Goal: Navigation & Orientation: Find specific page/section

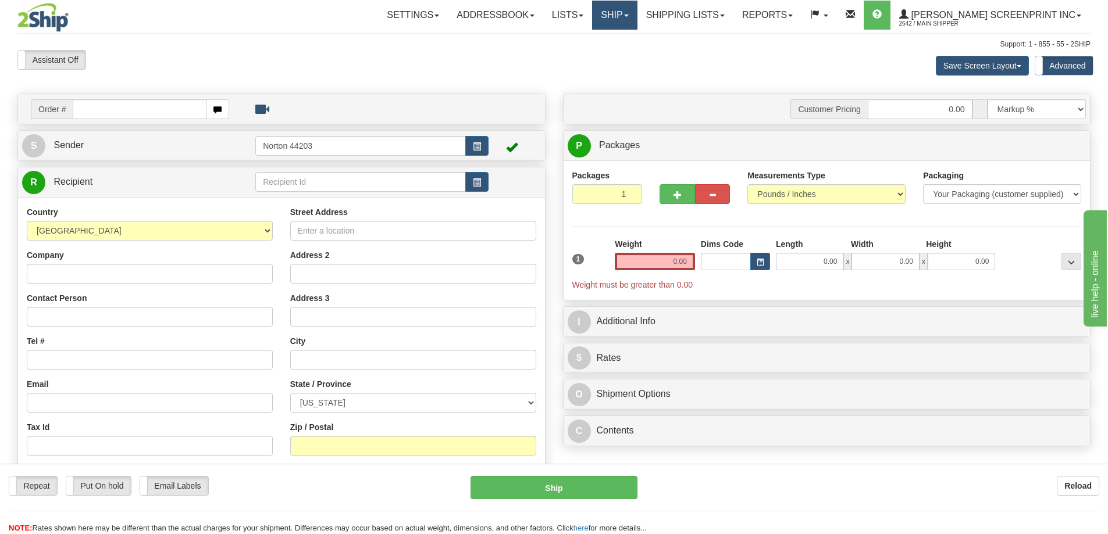
click at [637, 19] on link "Ship" at bounding box center [614, 15] width 45 height 29
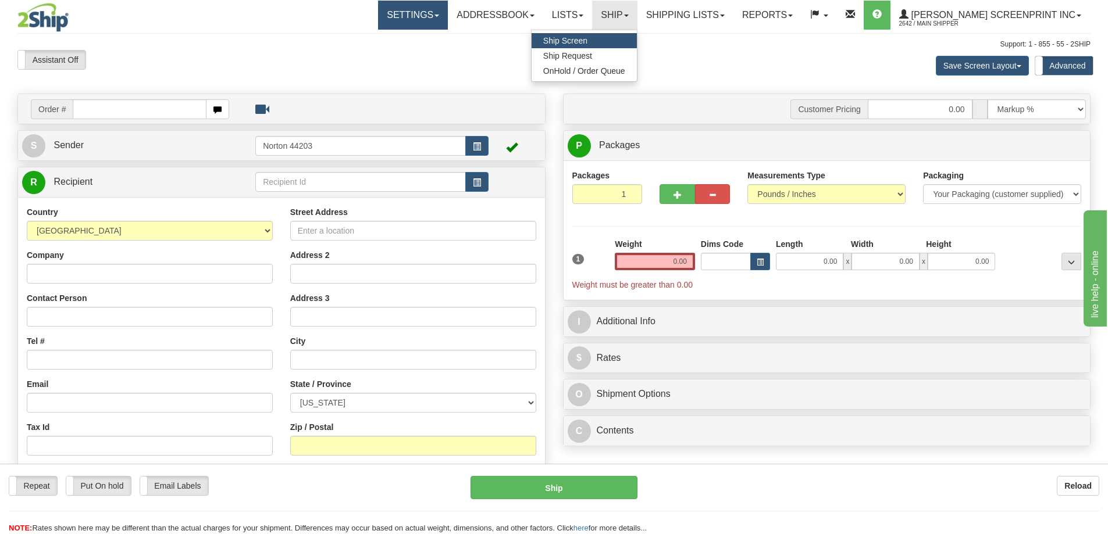
click at [434, 14] on link "Settings" at bounding box center [413, 15] width 70 height 29
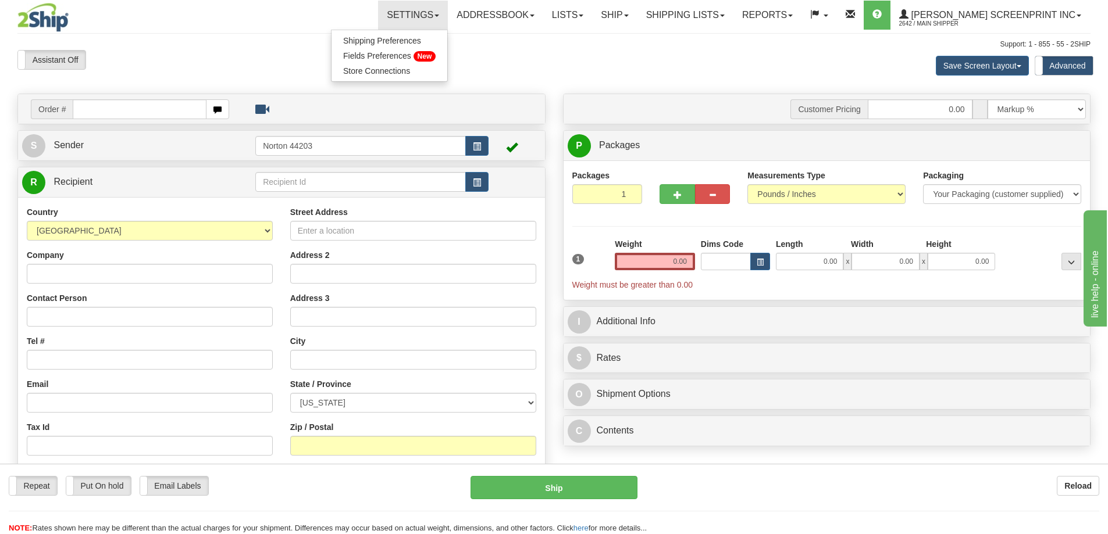
click at [679, 80] on div "Save Screen Layout Save Layout Reset to Default Standard Advanced" at bounding box center [872, 65] width 454 height 31
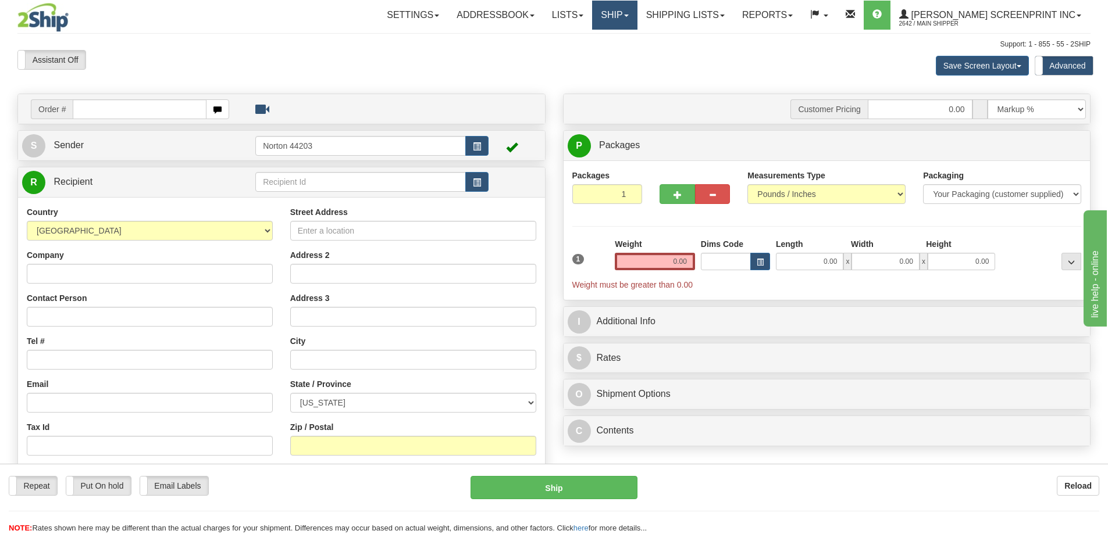
click at [637, 13] on link "Ship" at bounding box center [614, 15] width 45 height 29
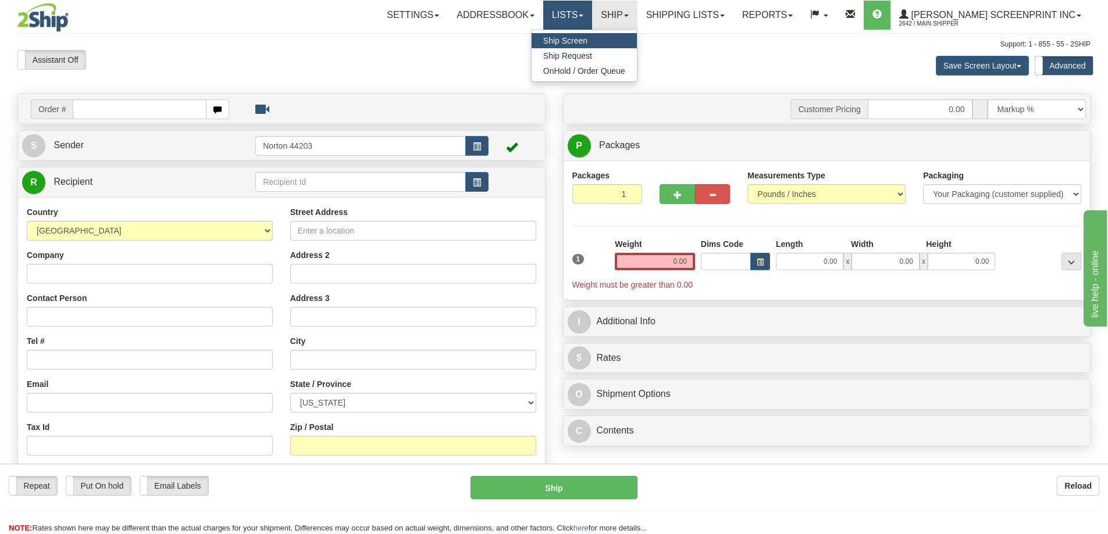
click at [592, 17] on link "Lists" at bounding box center [567, 15] width 49 height 29
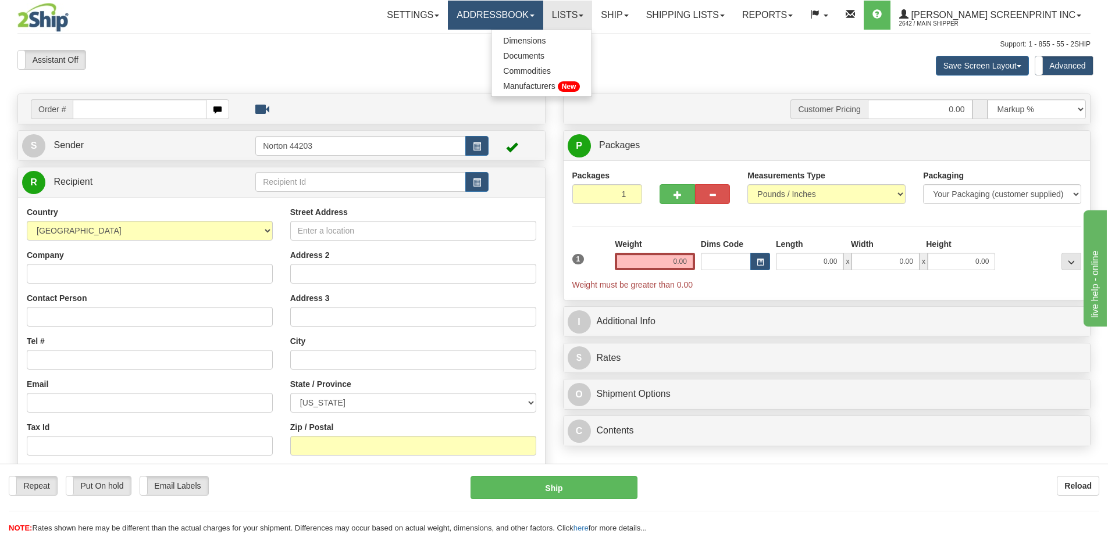
click at [540, 17] on link "Addressbook" at bounding box center [495, 15] width 95 height 29
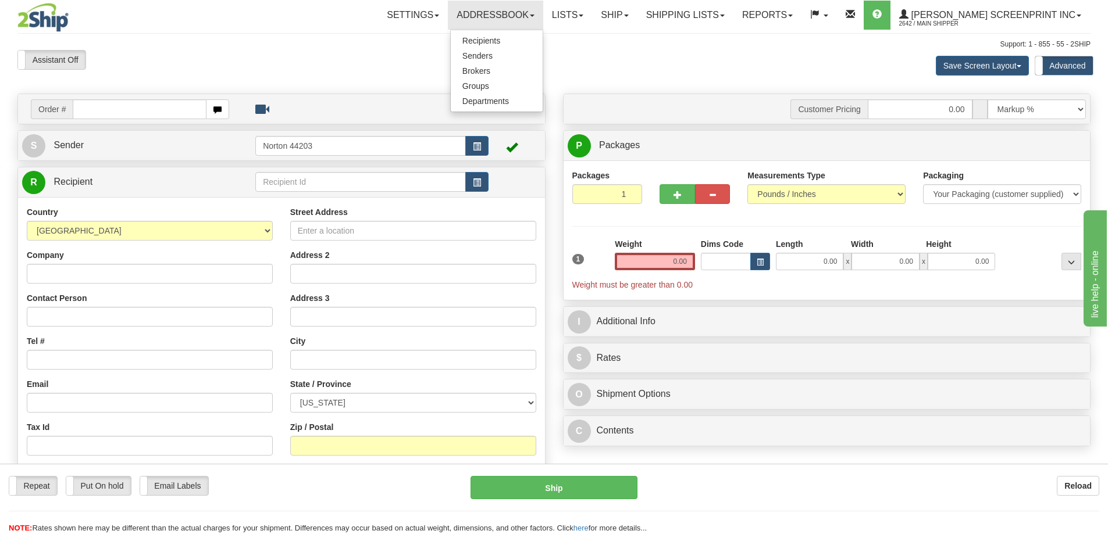
drag, startPoint x: 15, startPoint y: 24, endPoint x: 26, endPoint y: 26, distance: 11.3
click at [17, 24] on div "Toggle navigation Settings Shipping Preferences Fields Preferences New" at bounding box center [554, 333] width 1108 height 666
click at [53, 20] on img at bounding box center [42, 17] width 51 height 29
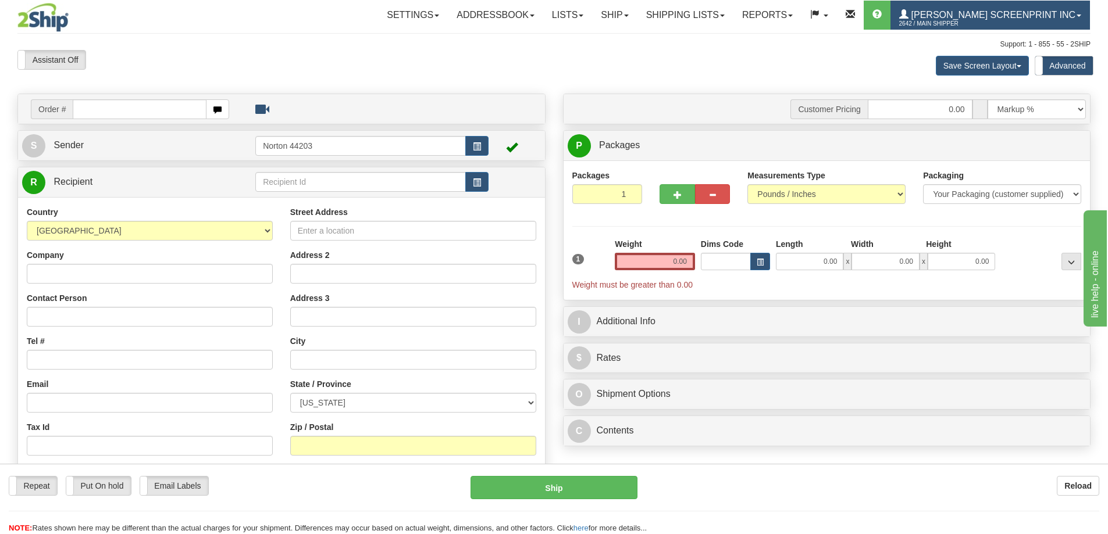
click at [976, 28] on span "2642 / Main Shipper" at bounding box center [942, 24] width 87 height 12
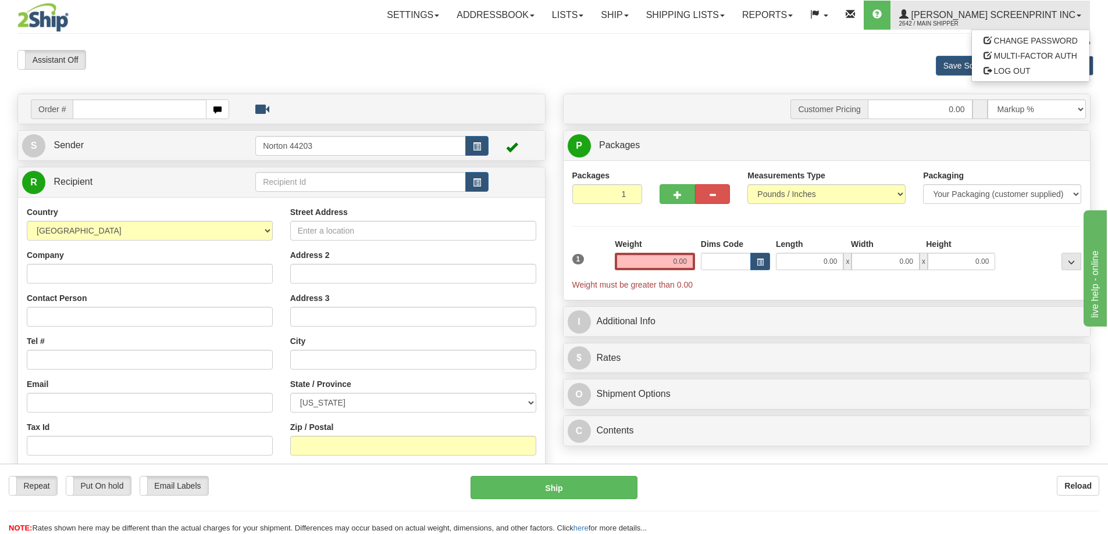
click at [718, 33] on div "Toggle navigation Settings Shipping Preferences Fields Preferences New" at bounding box center [554, 333] width 1108 height 666
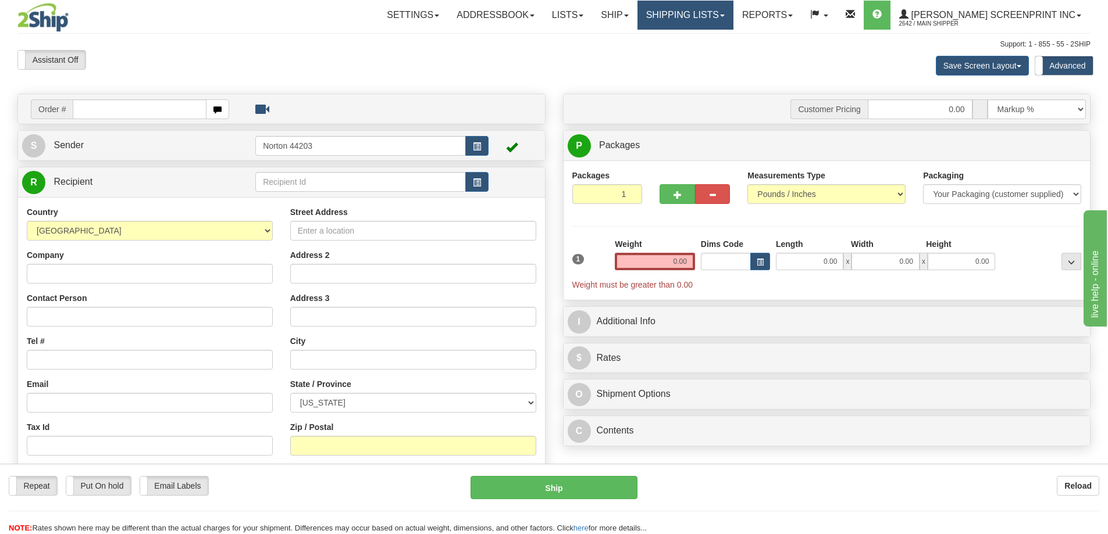
click at [721, 21] on link "Shipping lists" at bounding box center [685, 15] width 96 height 29
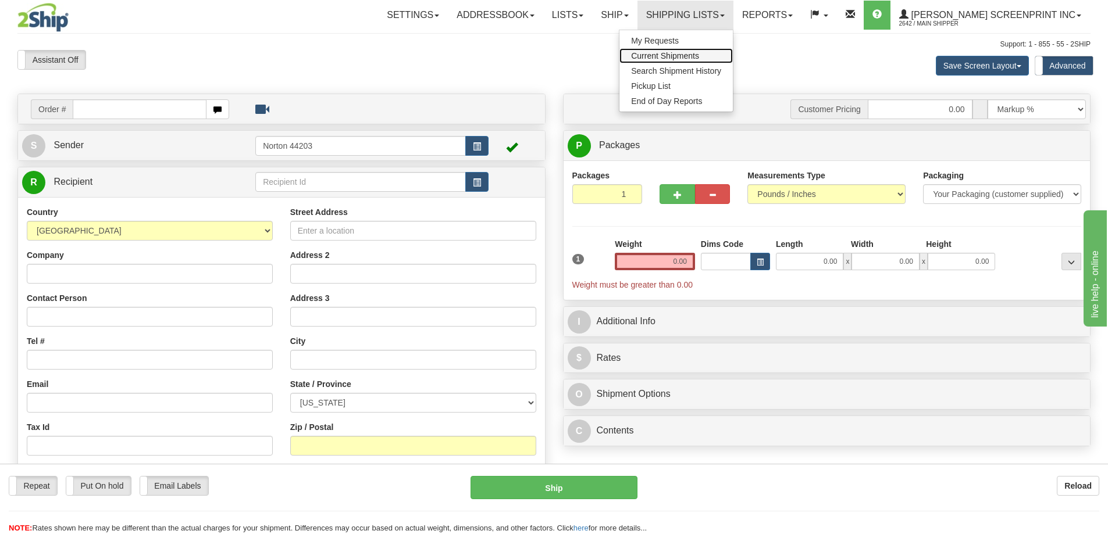
click at [698, 55] on span "Current Shipments" at bounding box center [665, 55] width 68 height 9
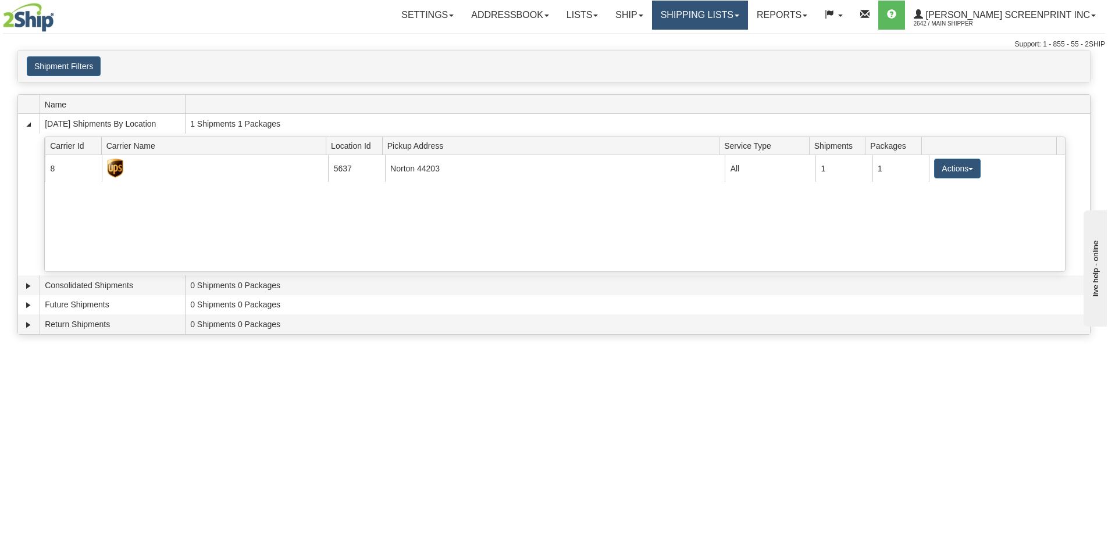
click at [722, 17] on link "Shipping lists" at bounding box center [700, 15] width 96 height 29
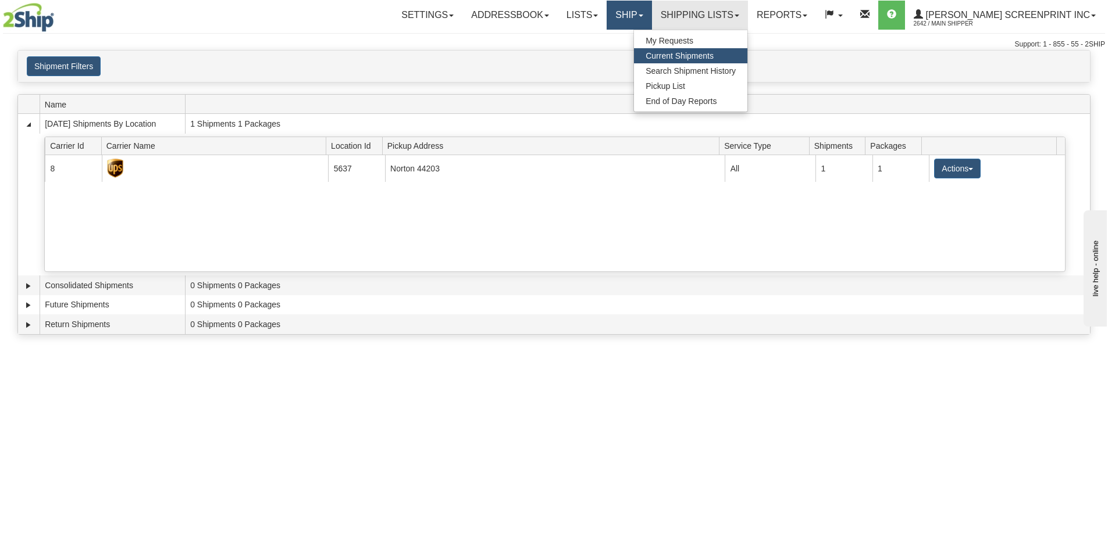
click at [651, 19] on link "Ship" at bounding box center [628, 15] width 45 height 29
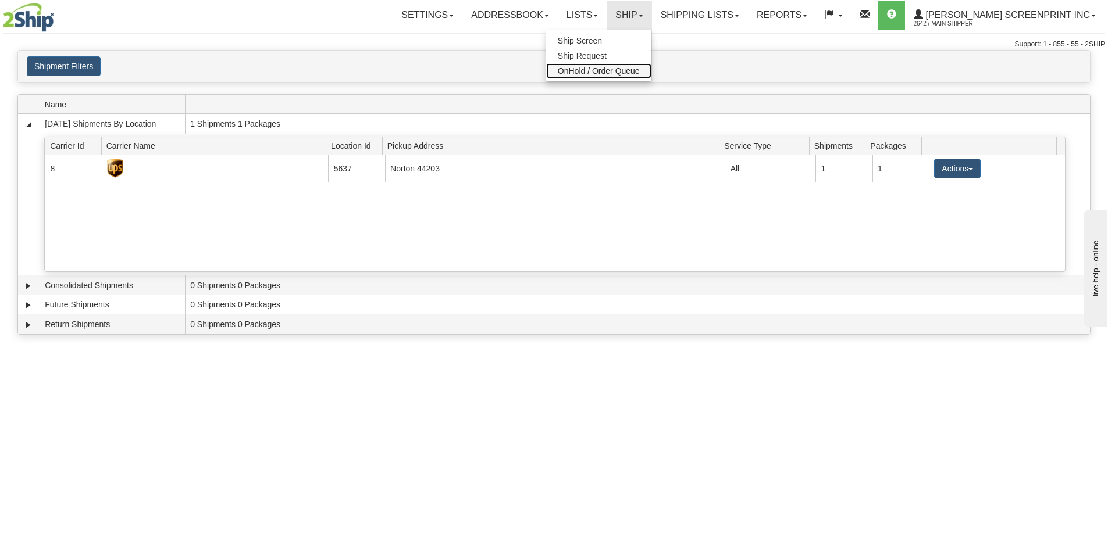
click at [624, 70] on span "OnHold / Order Queue" at bounding box center [599, 70] width 82 height 9
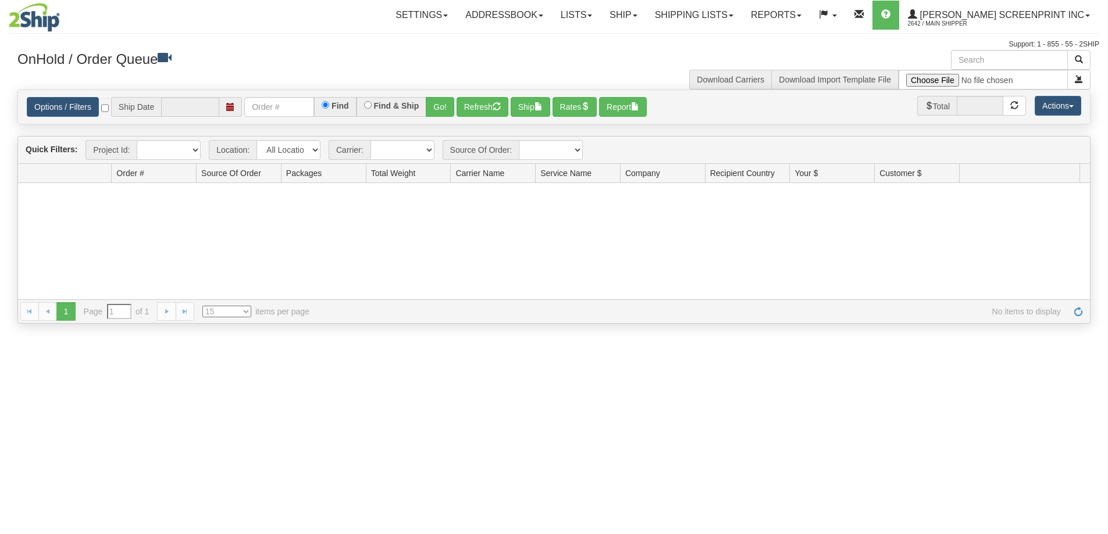
type input "10/02/2025"
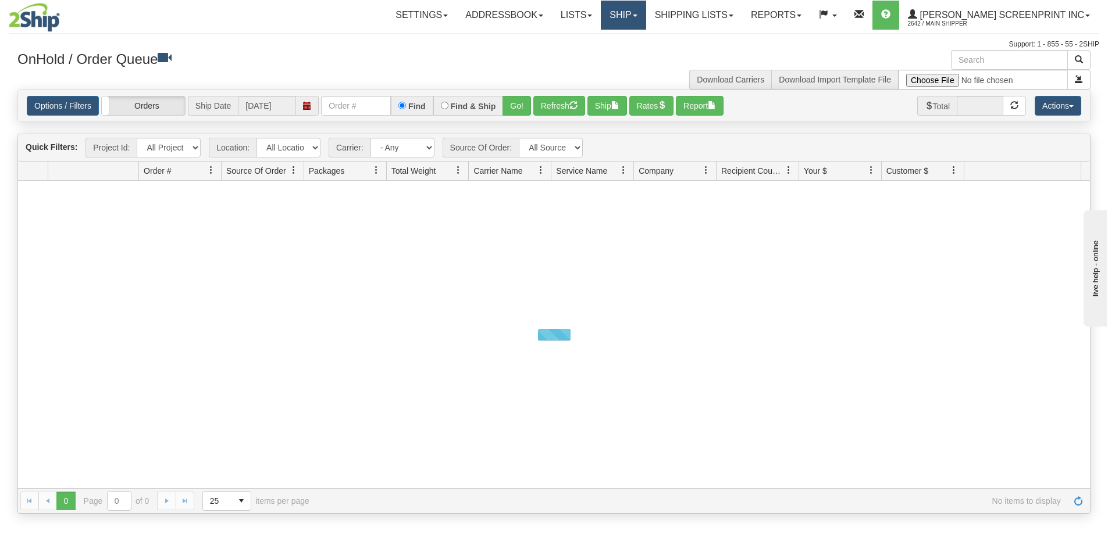
click at [645, 19] on link "Ship" at bounding box center [623, 15] width 45 height 29
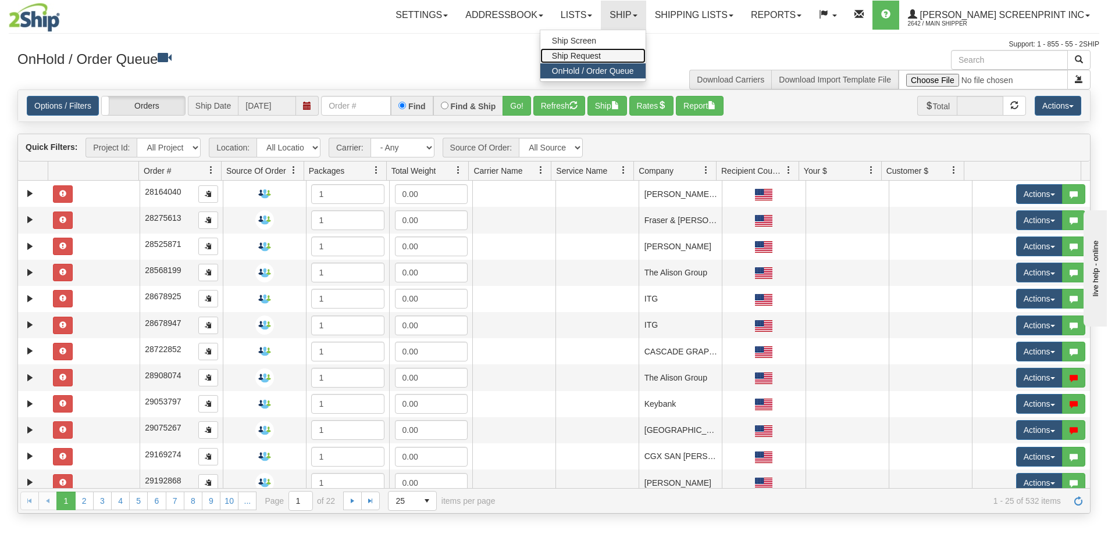
click at [601, 59] on span "Ship Request" at bounding box center [576, 55] width 49 height 9
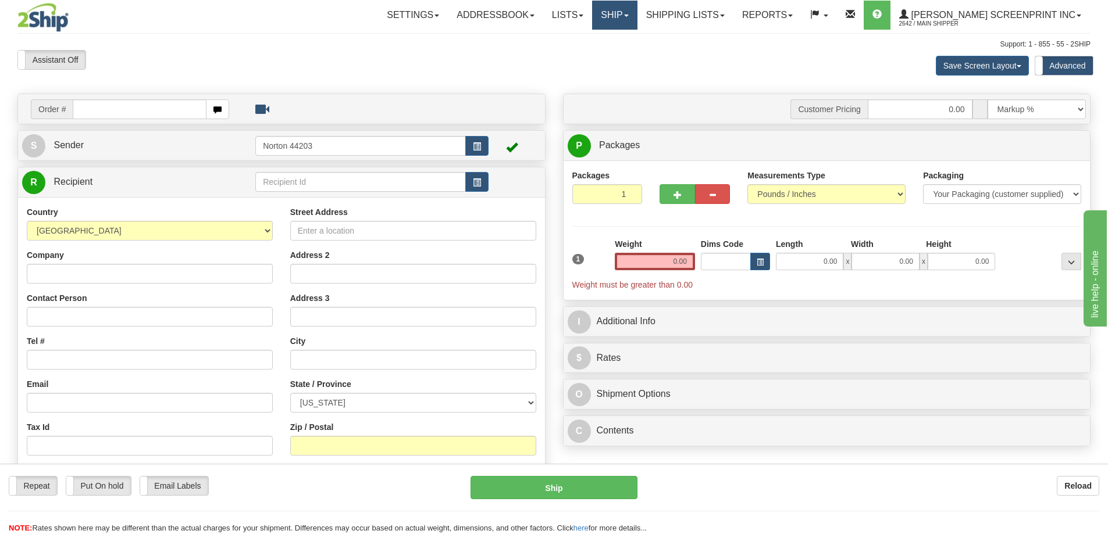
click at [637, 20] on link "Ship" at bounding box center [614, 15] width 45 height 29
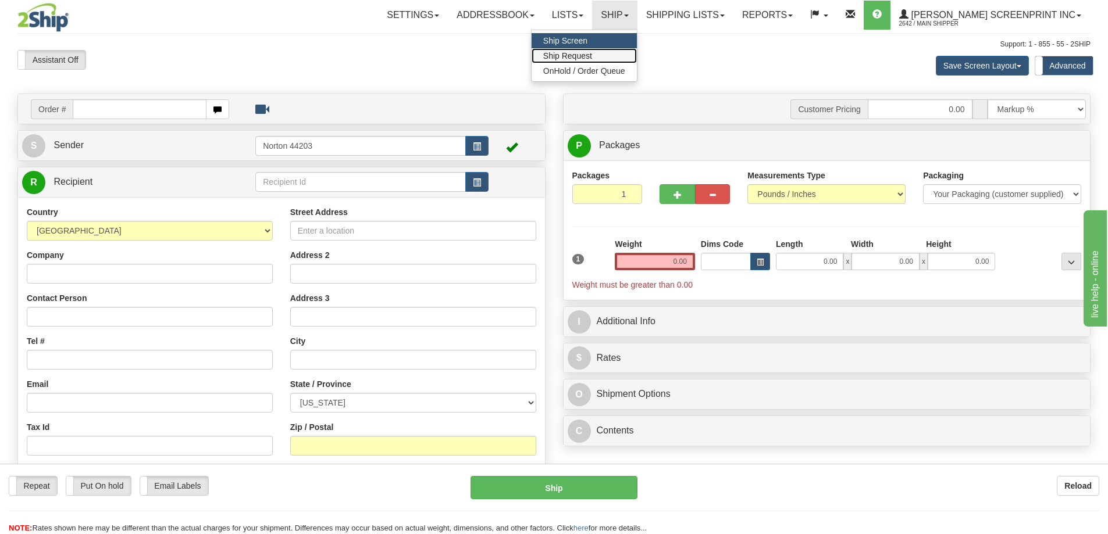
click at [592, 56] on span "Ship Request" at bounding box center [567, 55] width 49 height 9
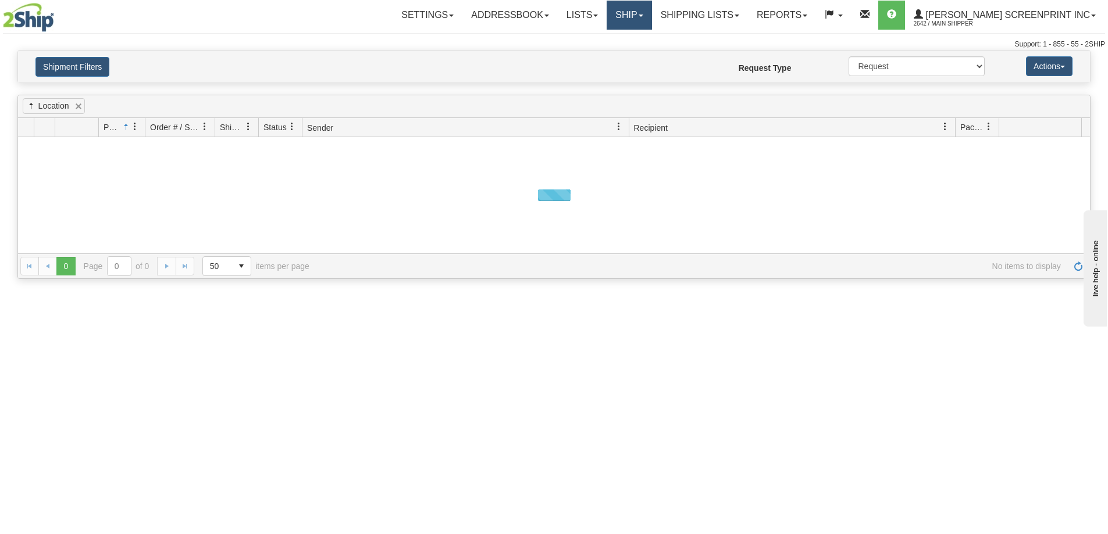
click at [651, 17] on link "Ship" at bounding box center [628, 15] width 45 height 29
click at [602, 37] on span "Ship Screen" at bounding box center [580, 40] width 44 height 9
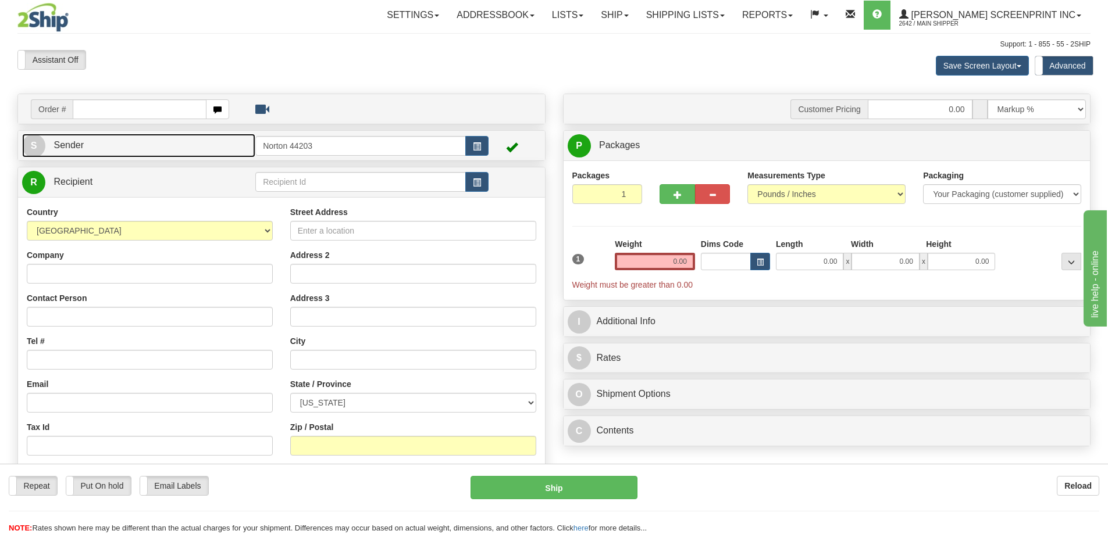
click at [77, 148] on span "Sender" at bounding box center [68, 145] width 30 height 10
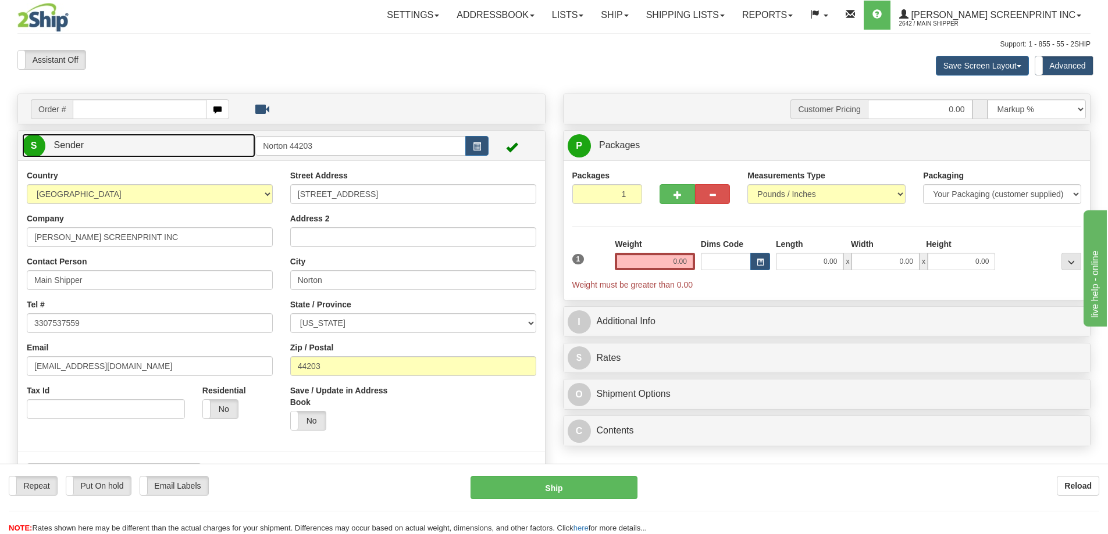
click at [77, 147] on span "Sender" at bounding box center [68, 145] width 30 height 10
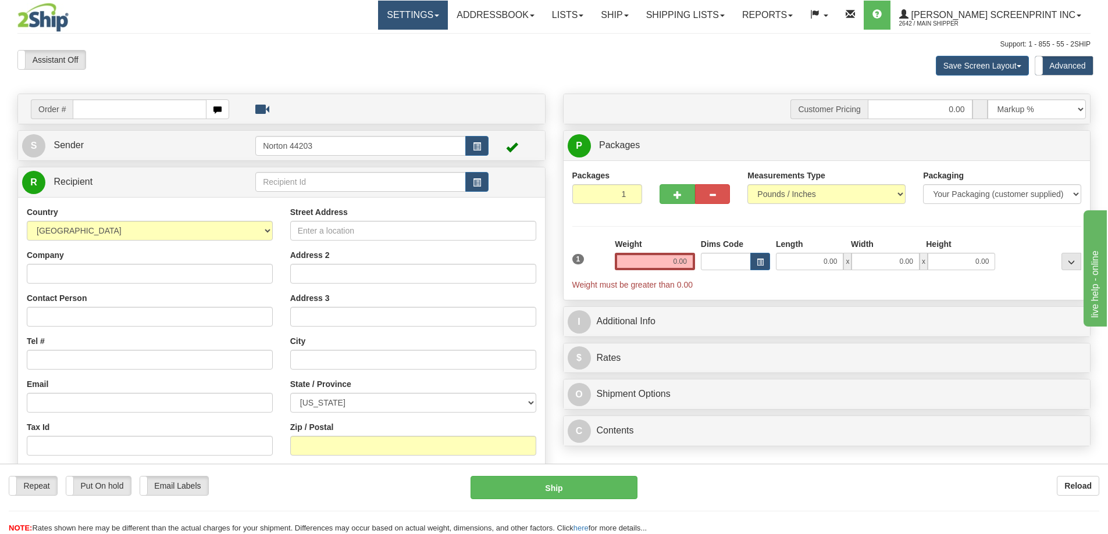
click at [448, 12] on link "Settings" at bounding box center [413, 15] width 70 height 29
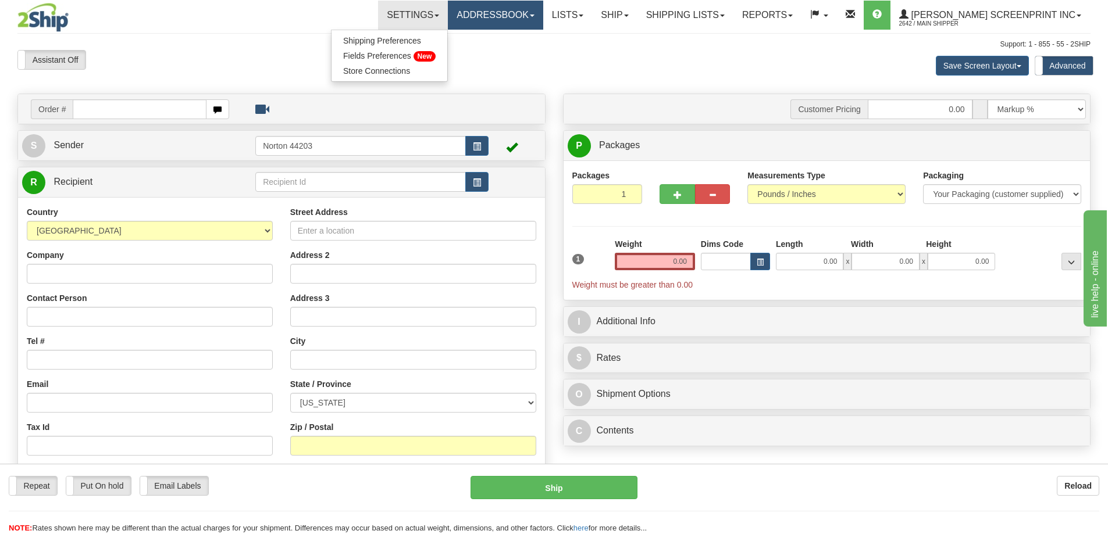
click at [504, 14] on link "Addressbook" at bounding box center [495, 15] width 95 height 29
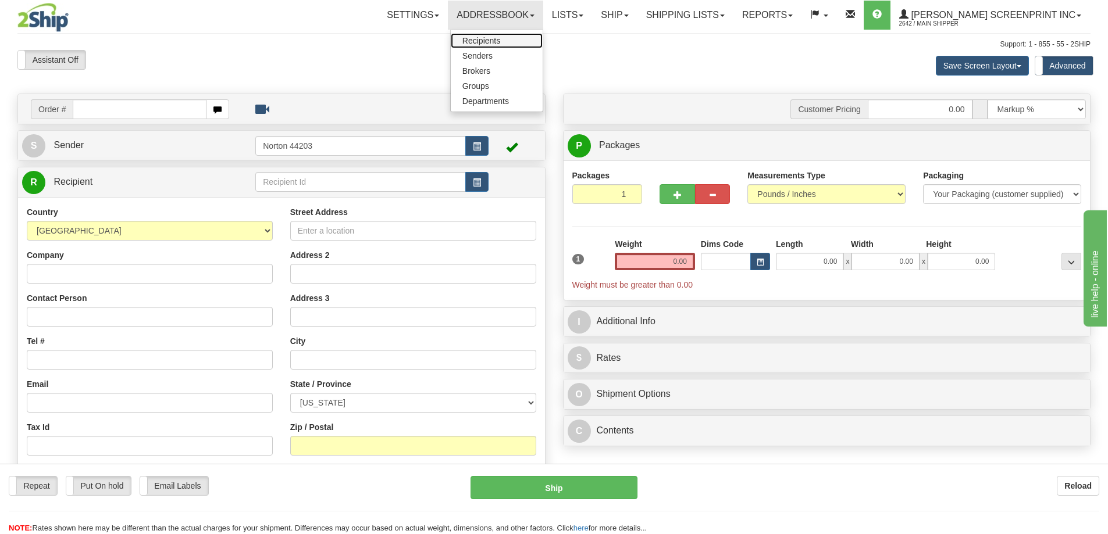
click at [500, 43] on span "Recipients" at bounding box center [481, 40] width 38 height 9
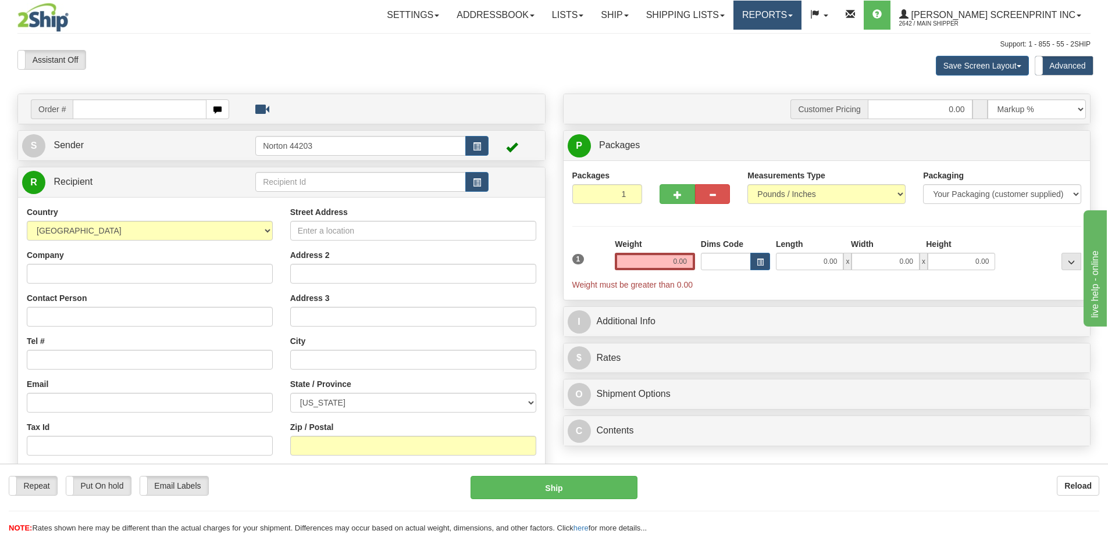
click at [801, 18] on link "Reports" at bounding box center [767, 15] width 68 height 29
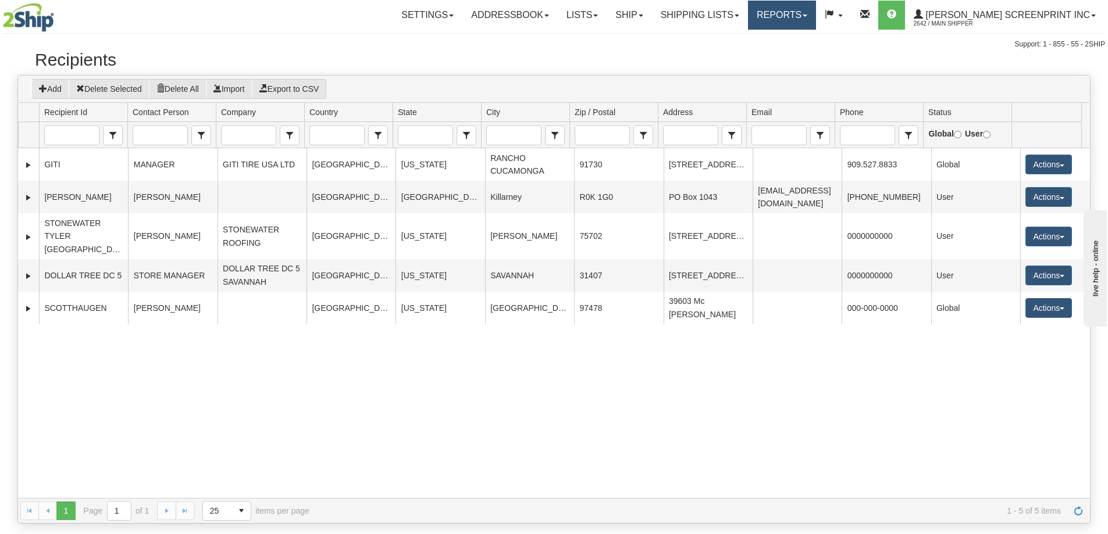
click at [816, 20] on link "Reports" at bounding box center [782, 15] width 68 height 29
click at [779, 58] on span "New Dashboard" at bounding box center [749, 55] width 58 height 9
click at [816, 27] on link "Reports" at bounding box center [782, 15] width 68 height 29
